Goal: Task Accomplishment & Management: Use online tool/utility

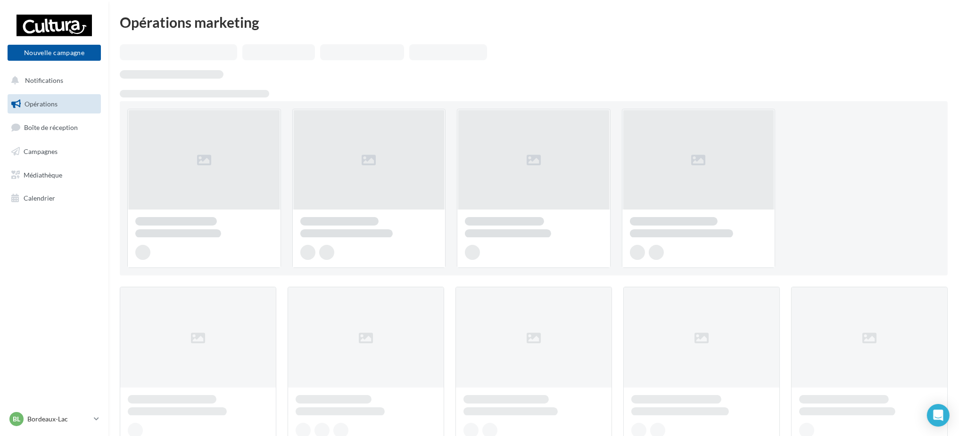
click at [57, 140] on ul "Opérations Boîte de réception Campagnes Médiathèque Calendrier" at bounding box center [54, 151] width 101 height 122
click at [53, 154] on span "Campagnes" at bounding box center [41, 152] width 34 height 8
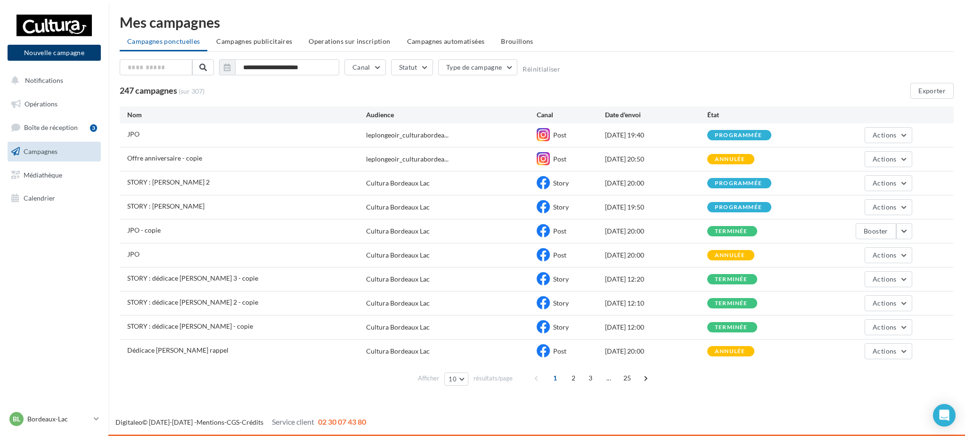
click at [56, 57] on button "Nouvelle campagne" at bounding box center [54, 53] width 93 height 16
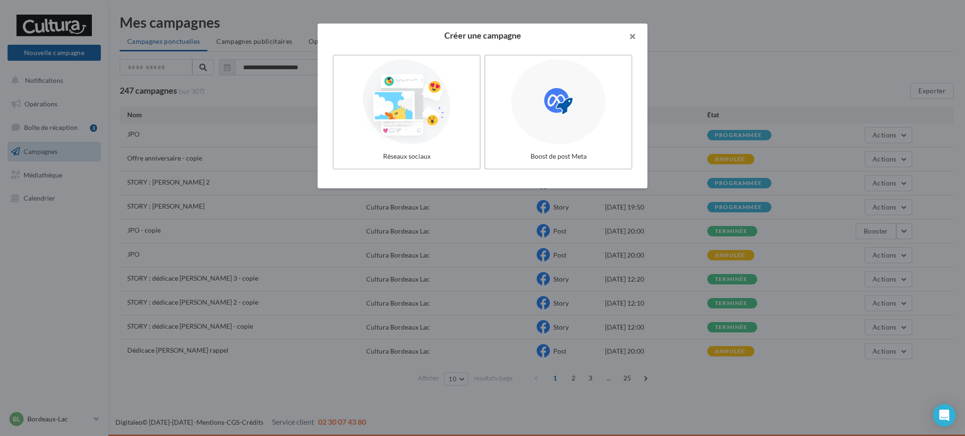
click at [634, 40] on button "button" at bounding box center [629, 38] width 38 height 28
